Goal: Task Accomplishment & Management: Use online tool/utility

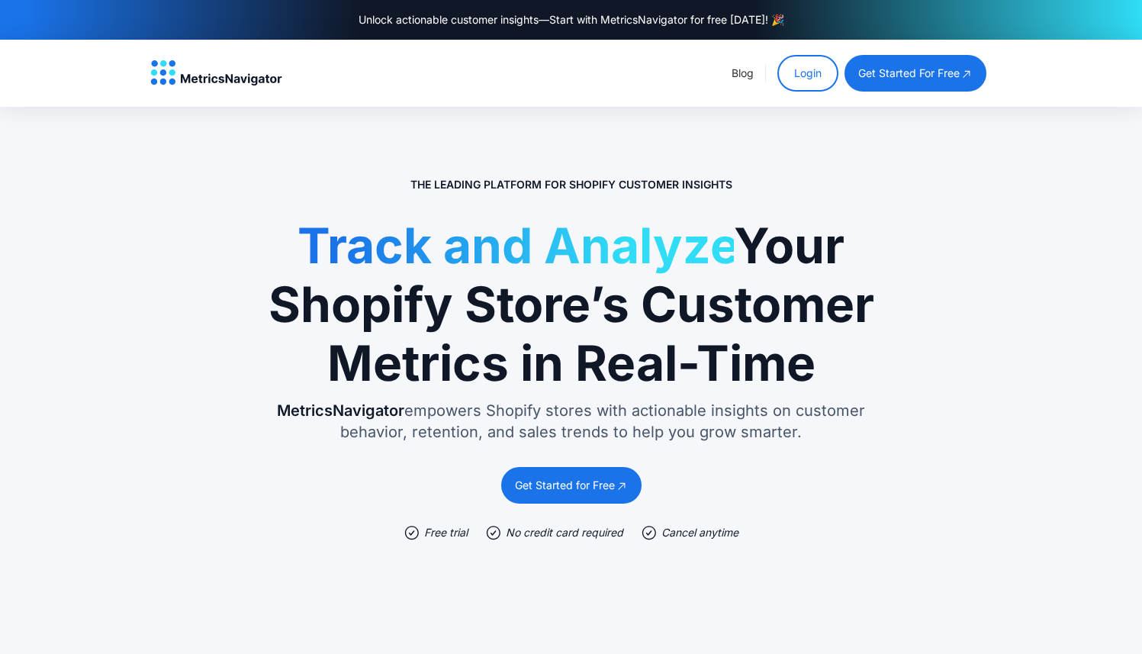
click at [804, 72] on link "Login" at bounding box center [807, 73] width 61 height 37
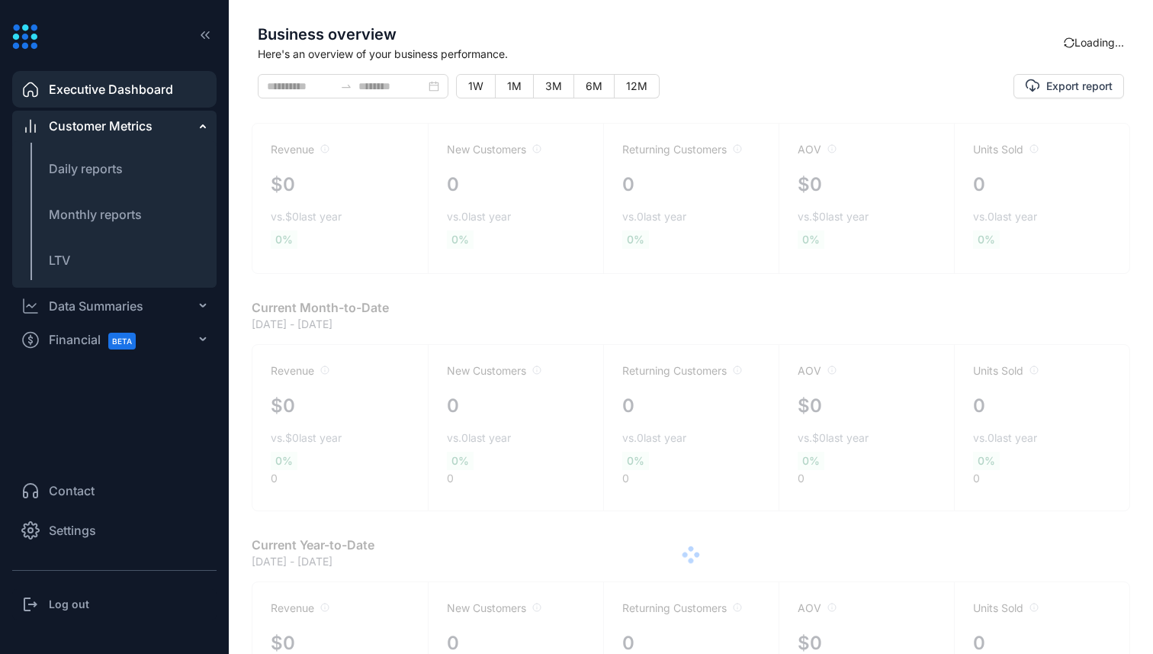
type input "**********"
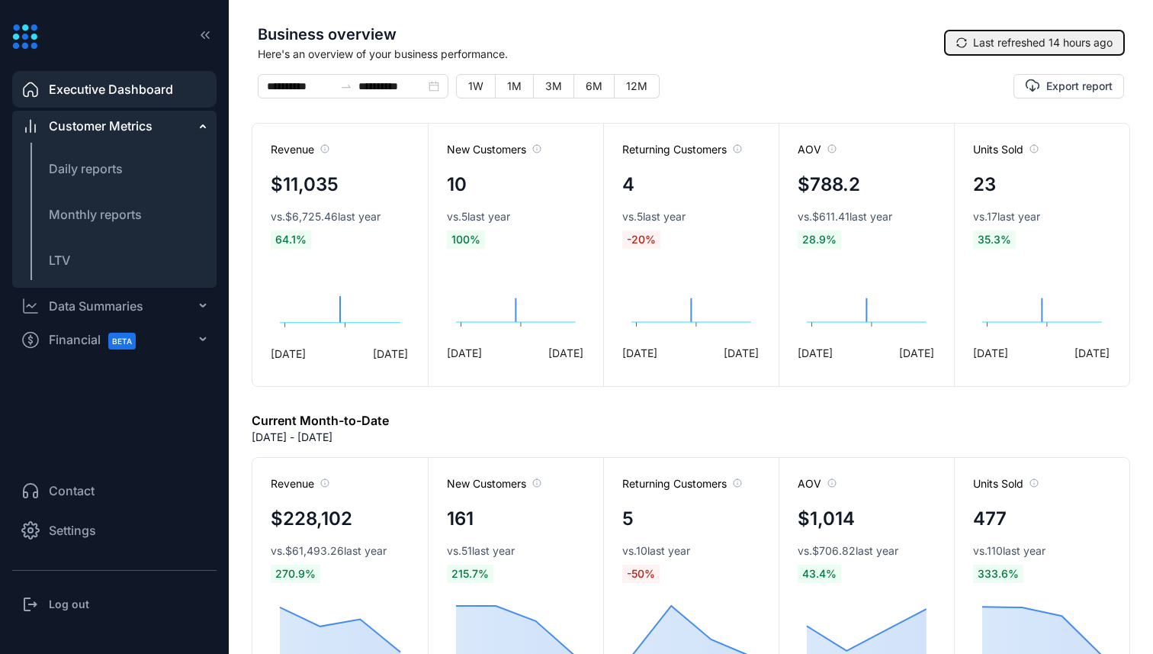
click at [1072, 43] on span "Last refreshed 14 hours ago" at bounding box center [1043, 42] width 140 height 17
